Goal: Task Accomplishment & Management: Manage account settings

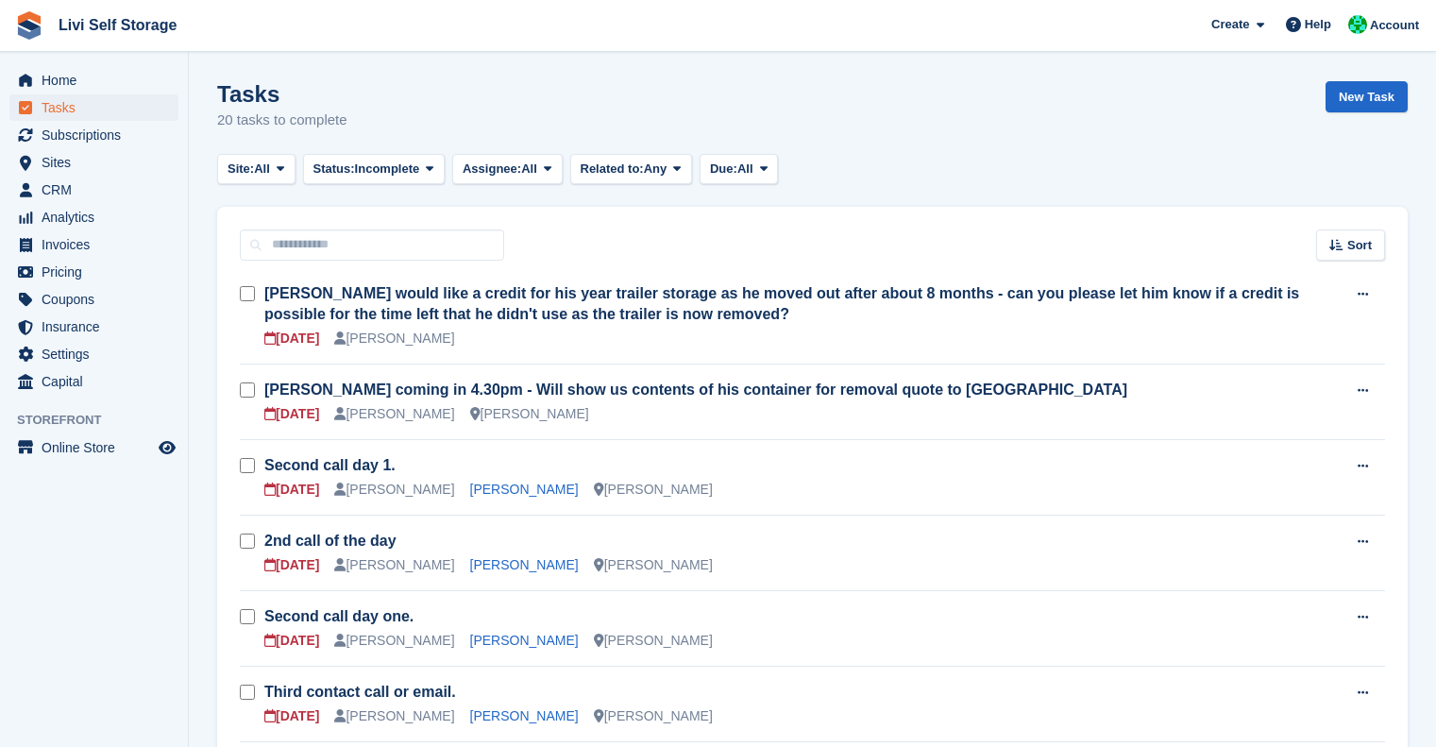
scroll to position [459, 0]
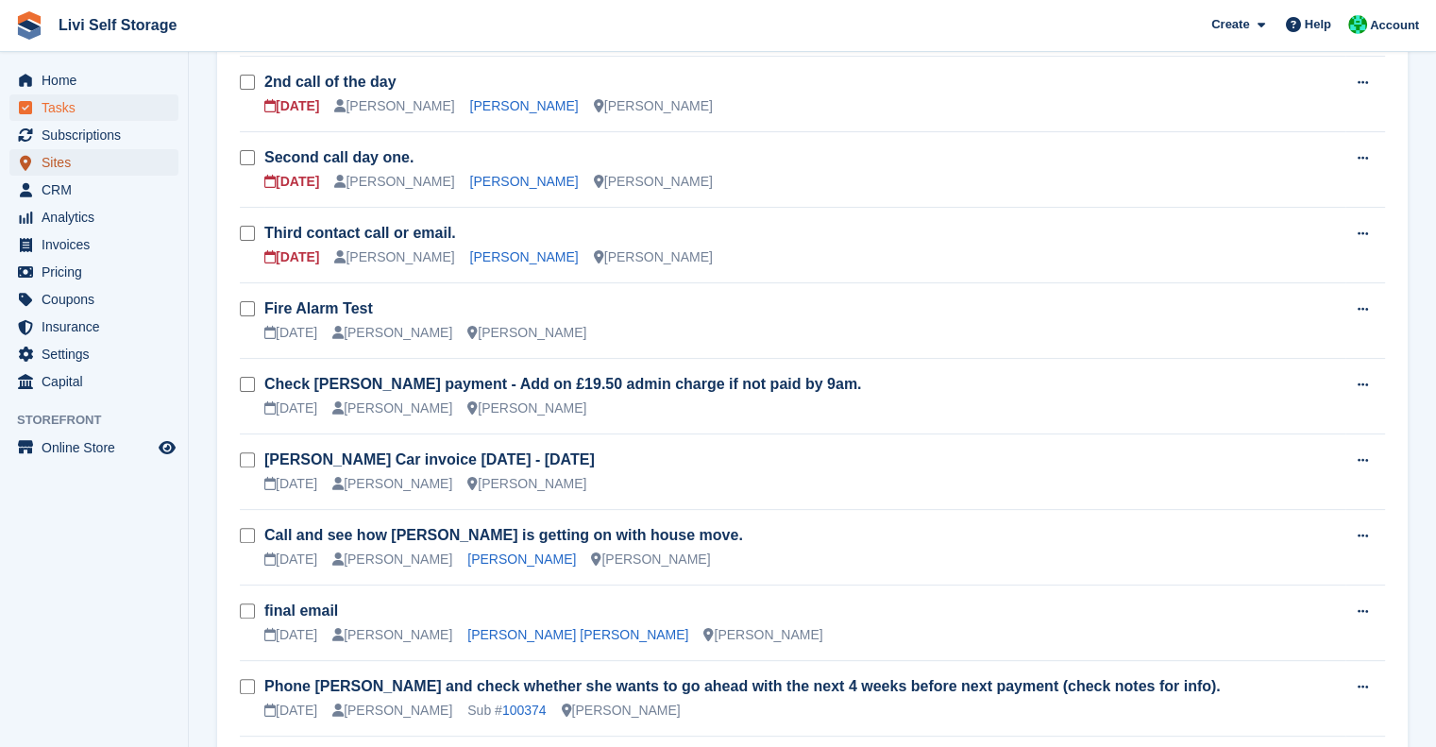
click at [72, 150] on span "Sites" at bounding box center [98, 162] width 113 height 26
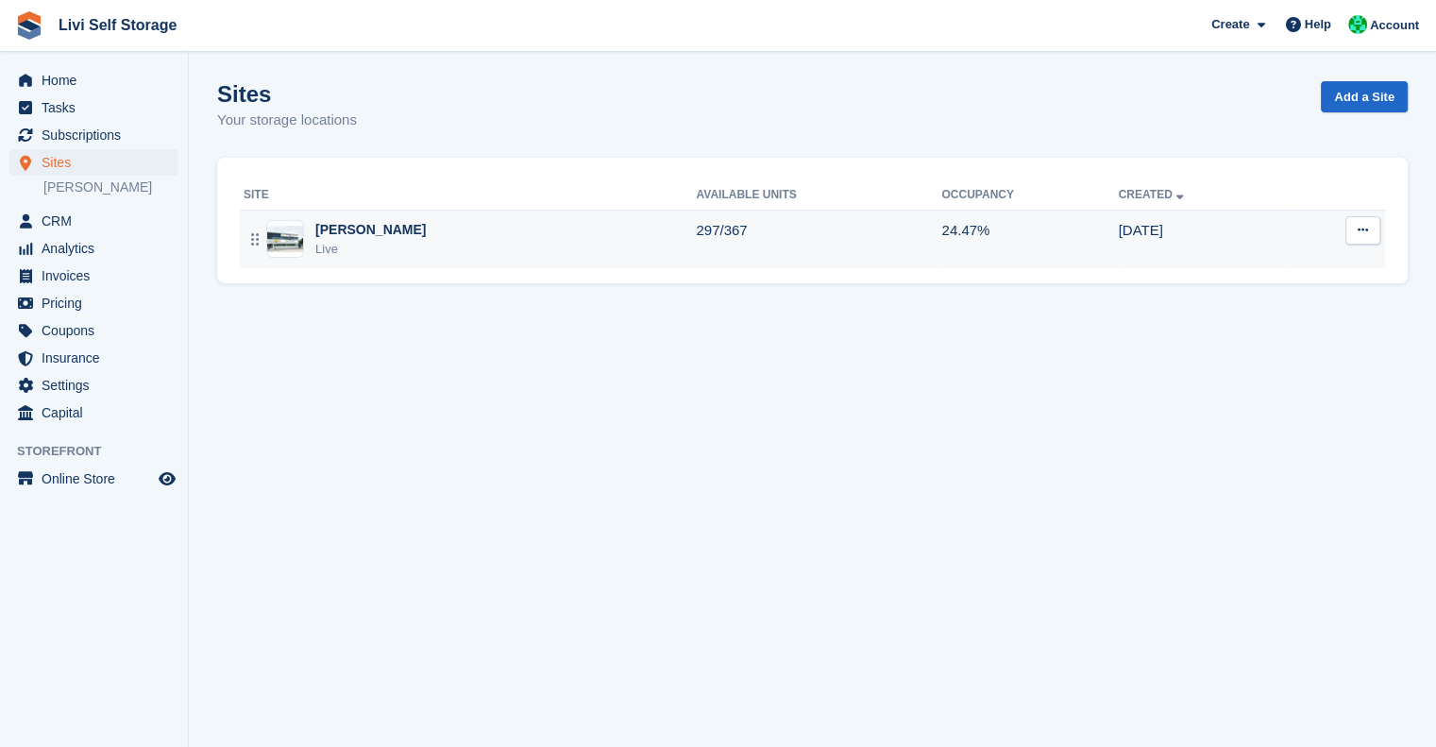
click at [368, 237] on div "[PERSON_NAME]" at bounding box center [370, 230] width 110 height 20
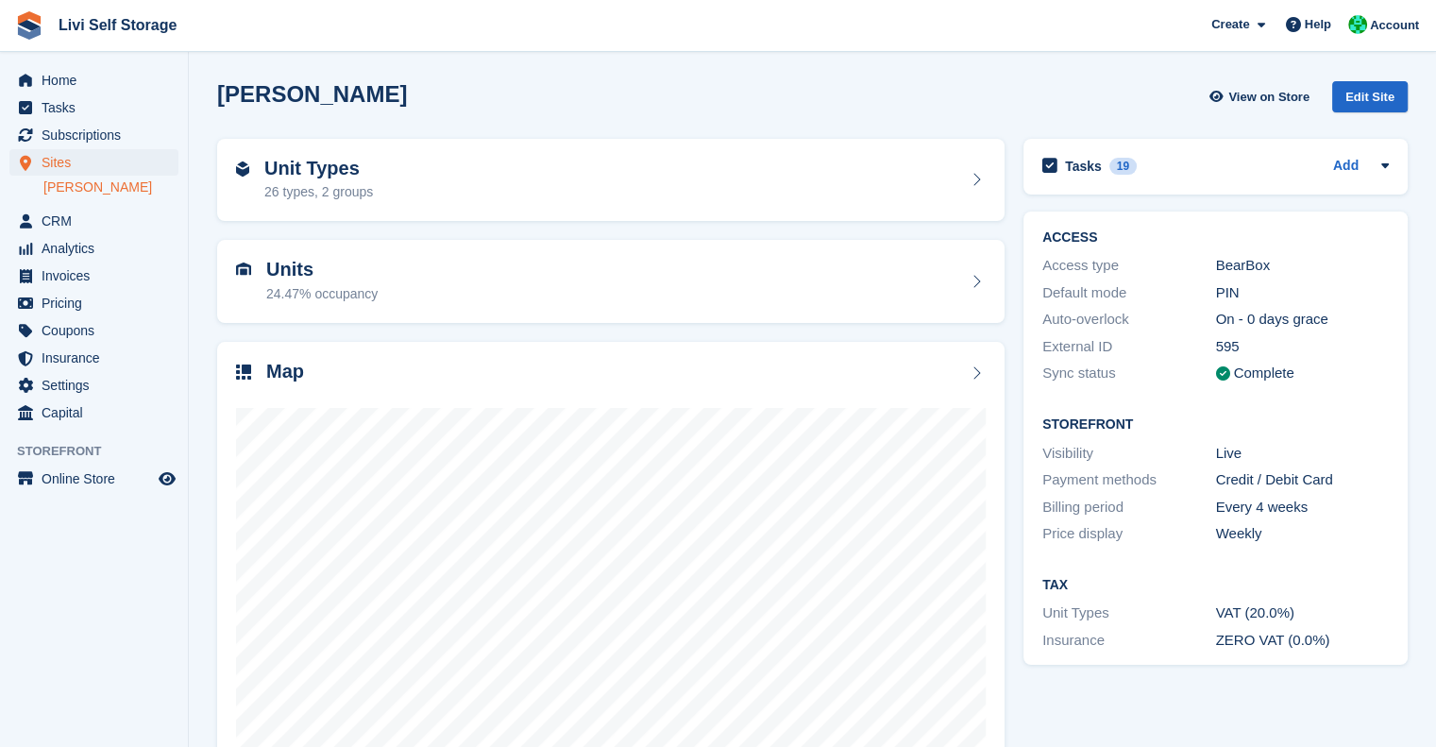
click at [476, 173] on div "Unit Types 26 types, 2 groups" at bounding box center [610, 180] width 749 height 45
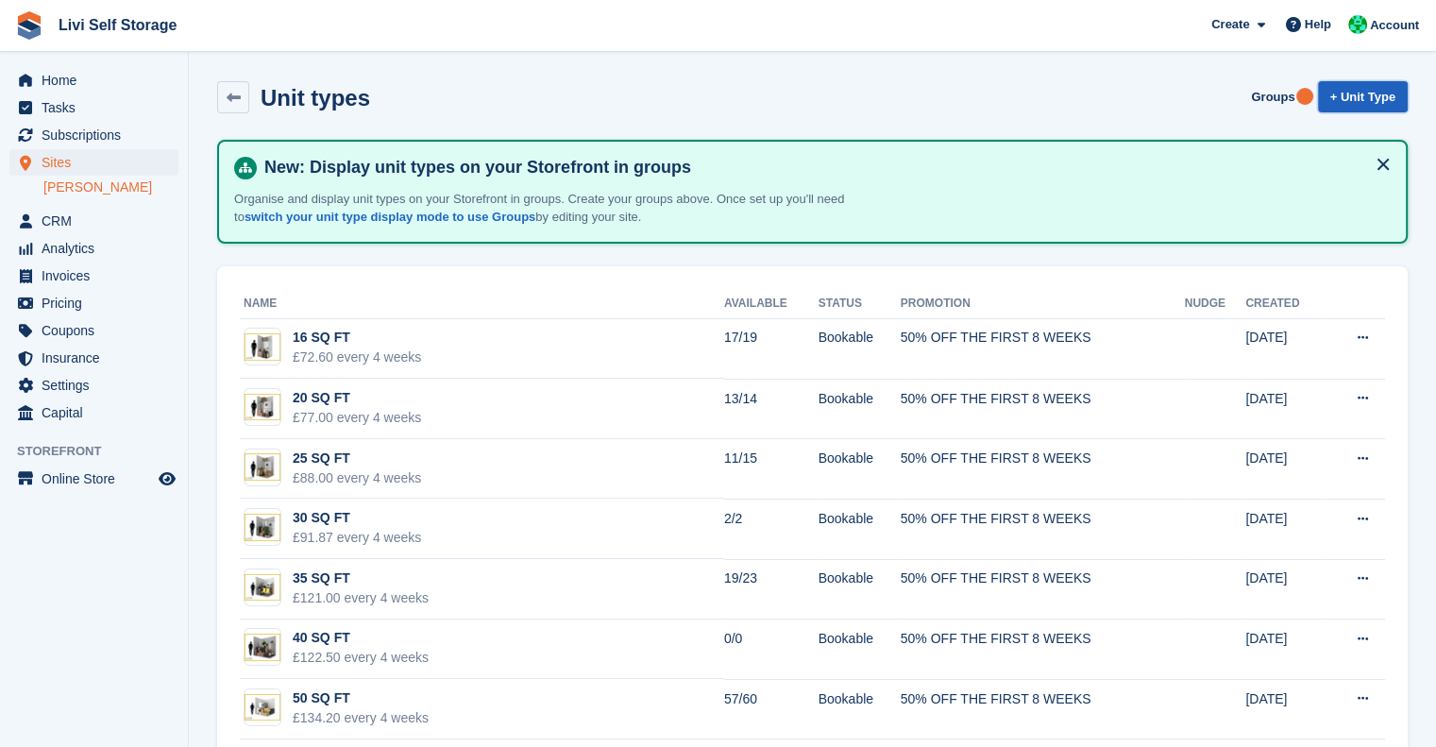
click at [1373, 97] on link "+ Unit Type" at bounding box center [1363, 96] width 90 height 31
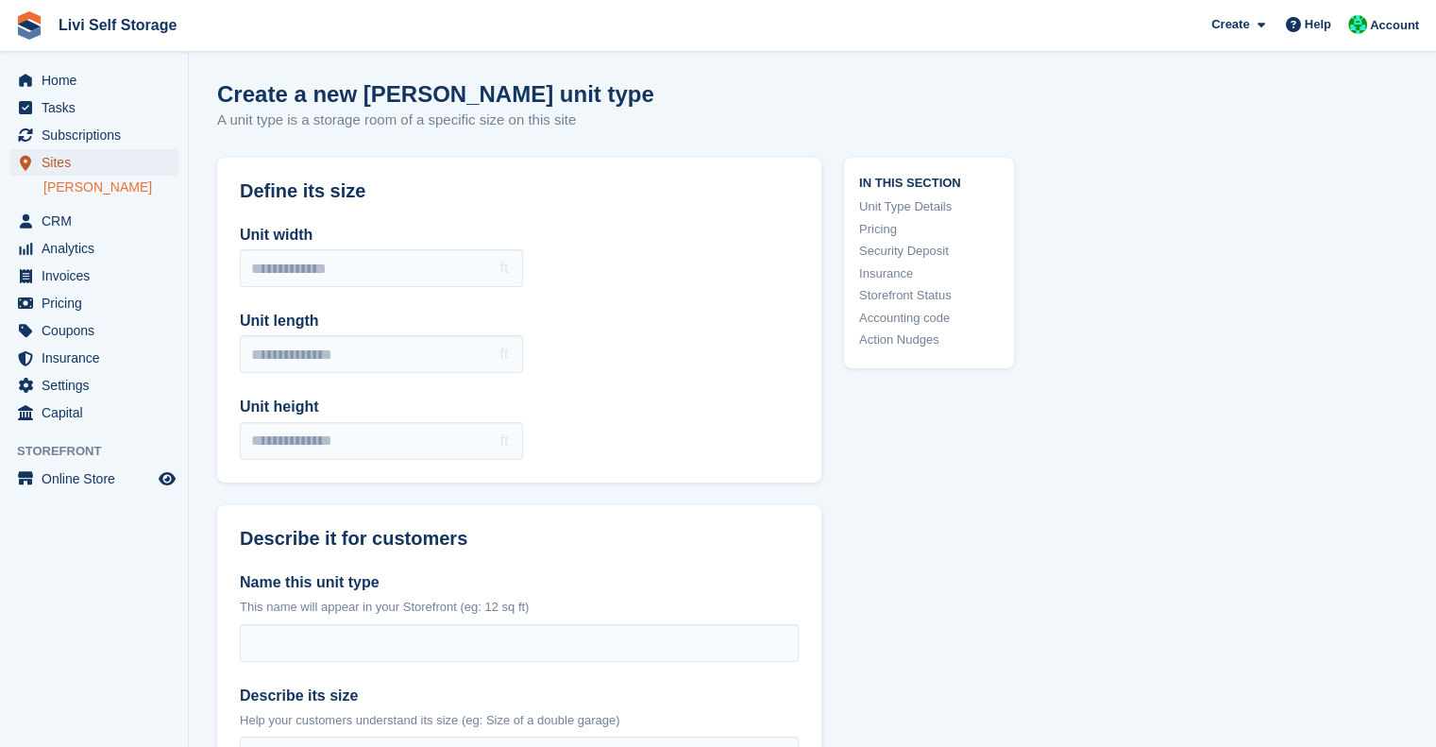
click at [62, 167] on span "Sites" at bounding box center [98, 162] width 113 height 26
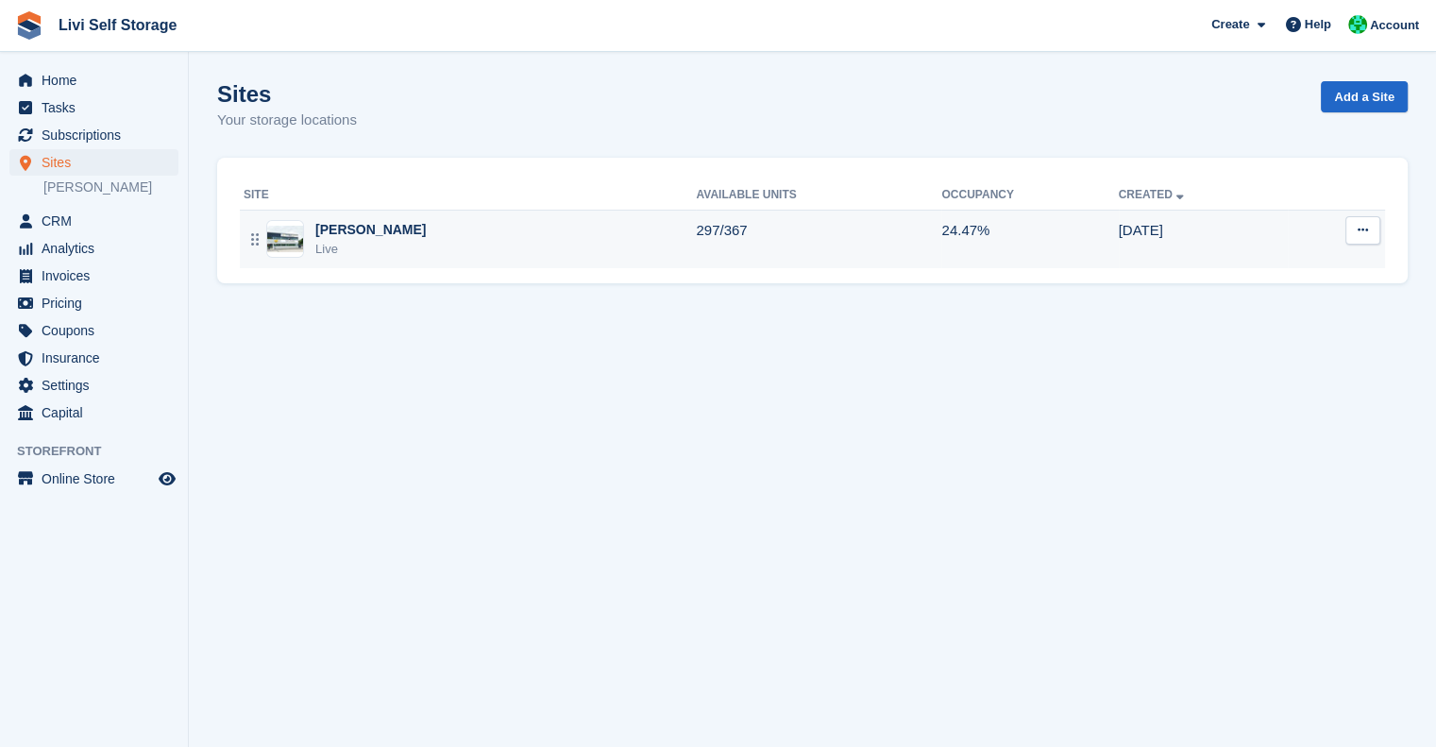
click at [340, 243] on div "Live" at bounding box center [370, 249] width 110 height 19
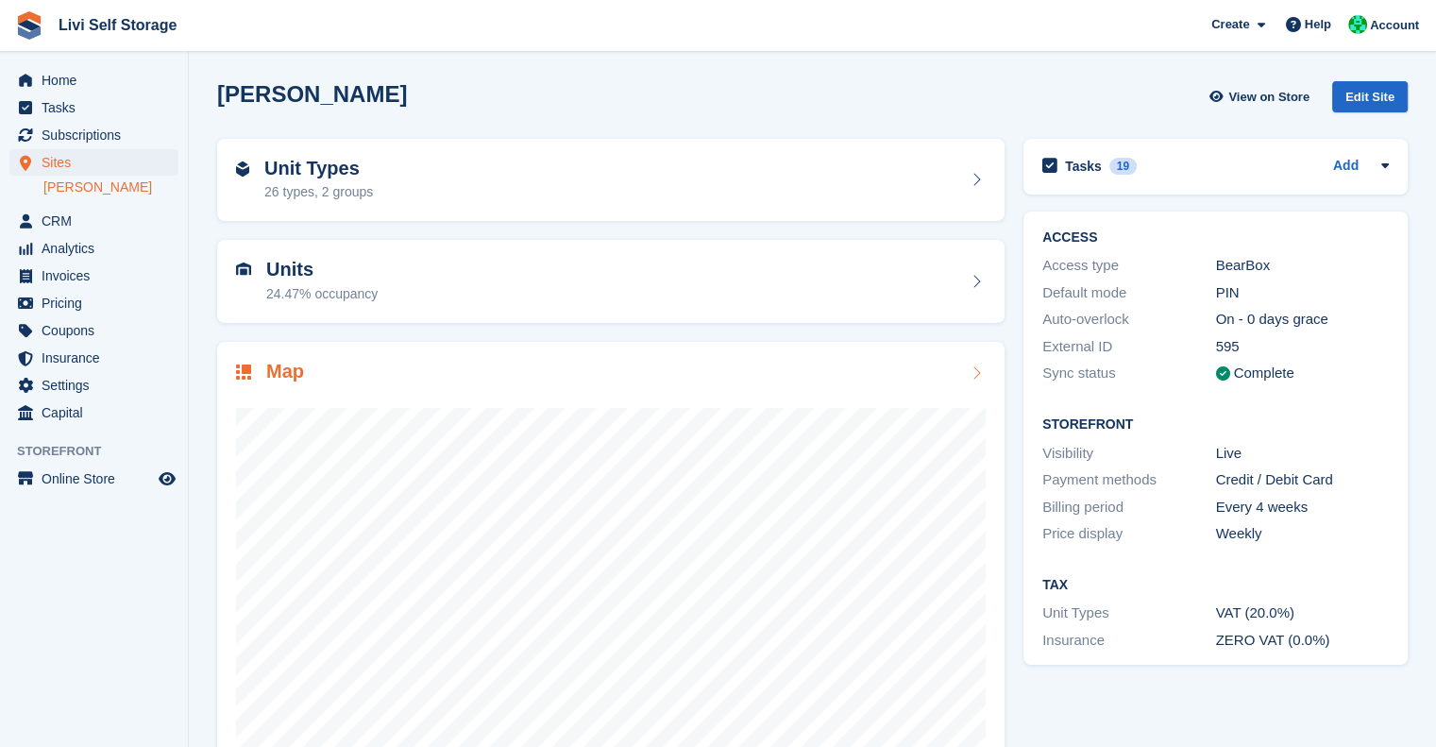
scroll to position [58, 0]
